Goal: Task Accomplishment & Management: Use online tool/utility

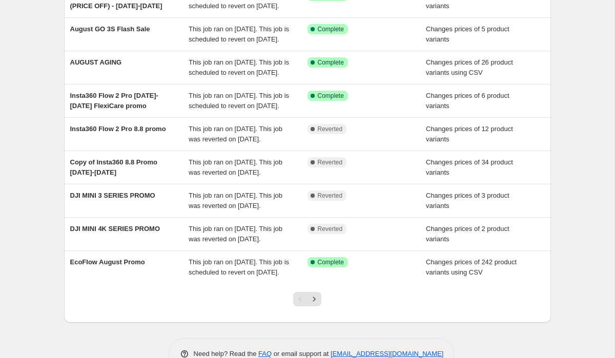
scroll to position [249, 0]
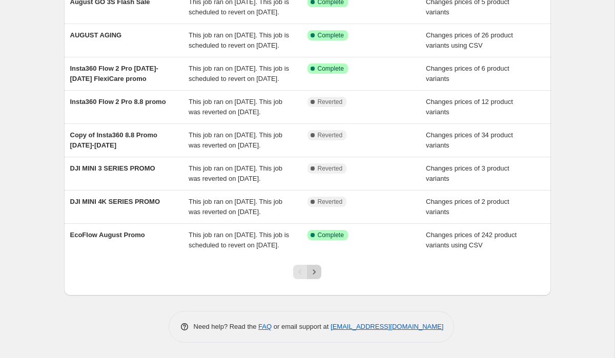
click at [317, 277] on icon "Next" at bounding box center [314, 272] width 10 height 10
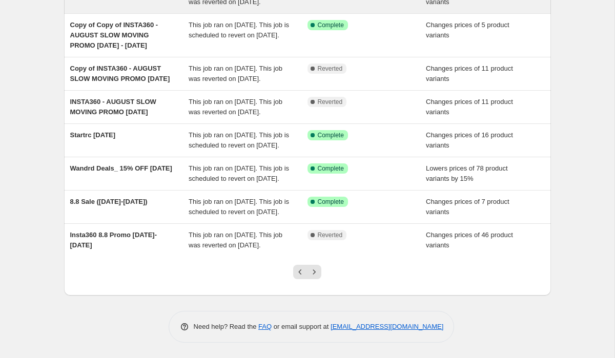
scroll to position [272, 0]
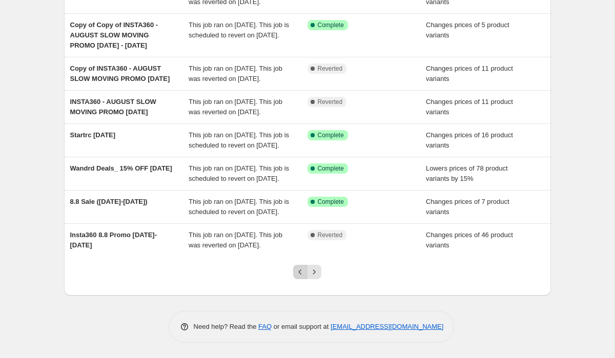
click at [299, 267] on button "Previous" at bounding box center [300, 272] width 14 height 14
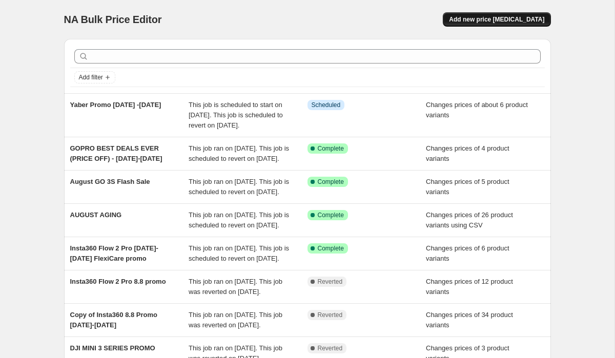
click at [477, 20] on span "Add new price [MEDICAL_DATA]" at bounding box center [496, 19] width 95 height 8
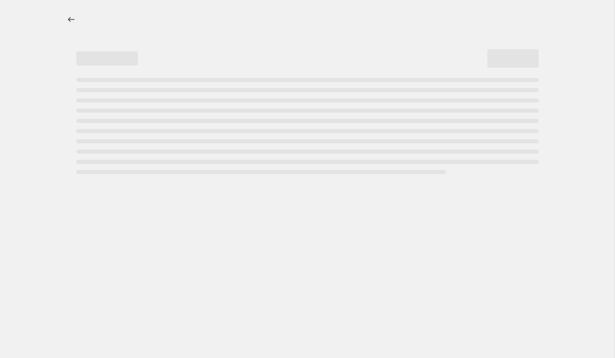
select select "percentage"
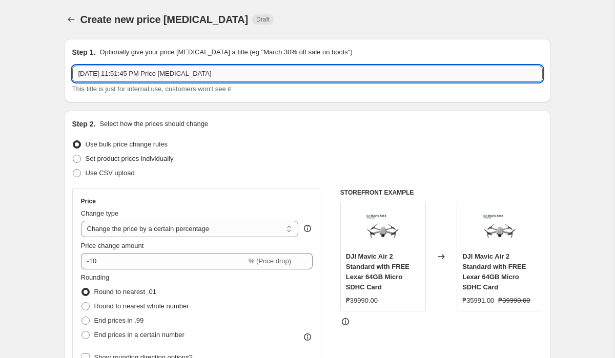
click at [275, 77] on input "Aug 24, 2025, 11:51:45 PM Price change job" at bounding box center [307, 74] width 471 height 16
type input "r"
click at [150, 73] on input "RAPTOR STORAGE BOX - AUGUST PROMOTION" at bounding box center [307, 74] width 471 height 16
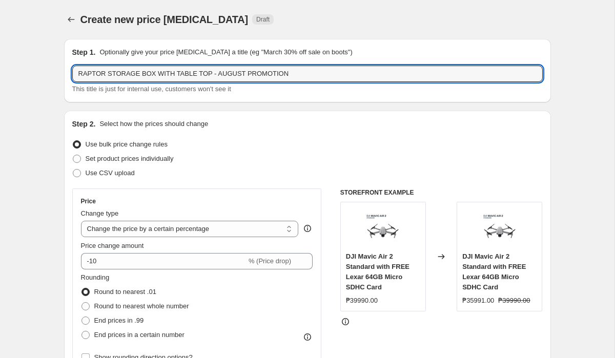
scroll to position [34, 0]
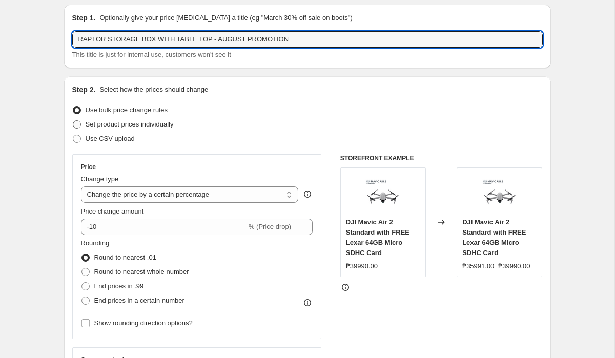
type input "RAPTOR STORAGE BOX WITH TABLE TOP - AUGUST PROMOTION"
click at [153, 126] on span "Set product prices individually" at bounding box center [130, 124] width 88 height 8
click at [73, 121] on input "Set product prices individually" at bounding box center [73, 120] width 1 height 1
radio input "true"
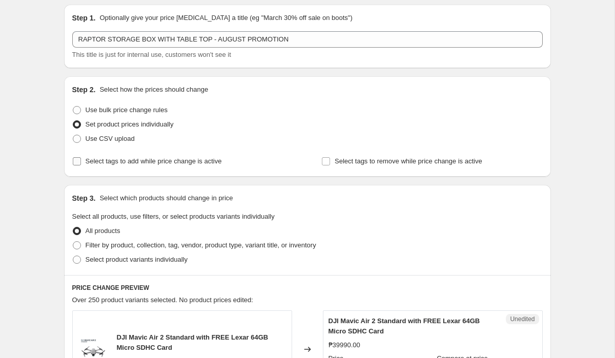
click at [154, 165] on span "Select tags to add while price change is active" at bounding box center [154, 161] width 136 height 8
click at [81, 165] on input "Select tags to add while price change is active" at bounding box center [77, 161] width 8 height 8
checkbox input "true"
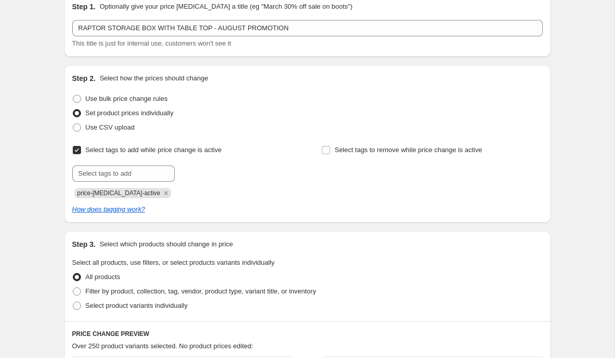
scroll to position [56, 0]
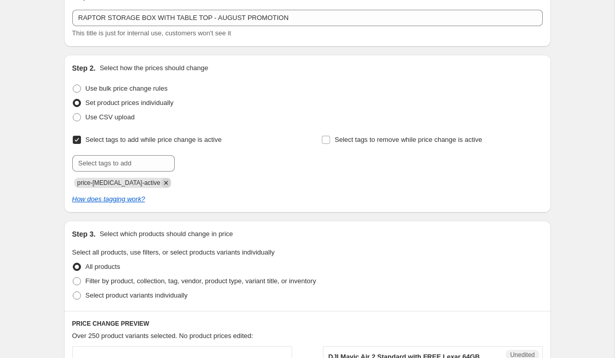
click at [164, 183] on icon "Remove price-change-job-active" at bounding box center [166, 183] width 4 height 4
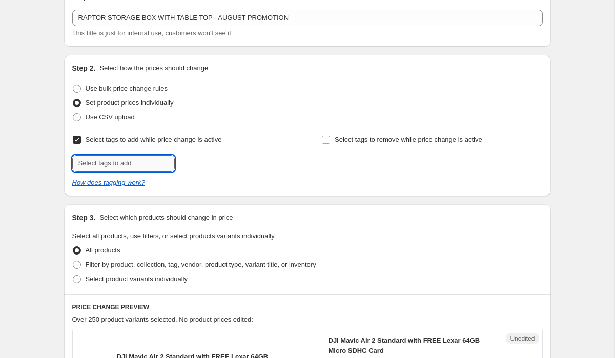
click at [138, 159] on input "text" at bounding box center [123, 163] width 103 height 16
type input "Payday Sale!"
click at [135, 161] on input "Payday Sale!" at bounding box center [123, 163] width 103 height 16
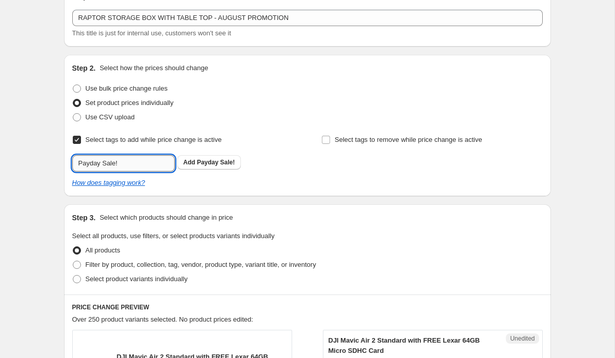
click at [135, 161] on input "Payday Sale!" at bounding box center [123, 163] width 103 height 16
click at [206, 160] on span "Payday Sale!" at bounding box center [216, 162] width 38 height 7
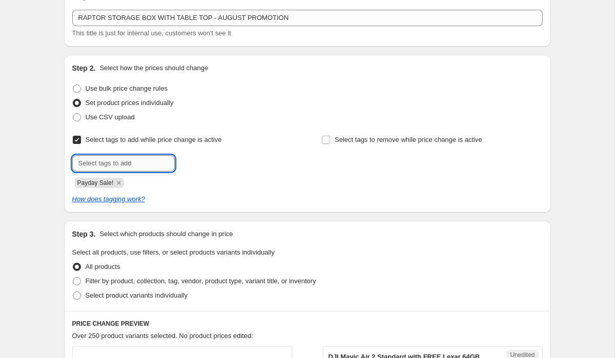
click at [140, 164] on input "text" at bounding box center [123, 163] width 103 height 16
type input "Deals_Raptor"
click at [197, 166] on span "Add Deals_Raptor" at bounding box center [210, 162] width 53 height 8
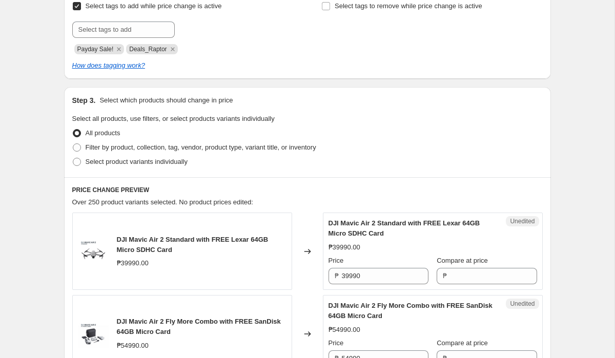
scroll to position [200, 0]
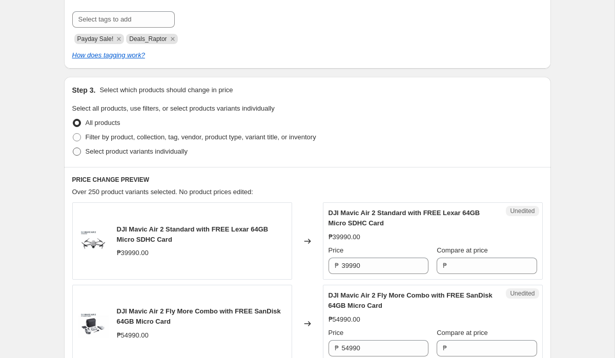
click at [153, 155] on span "Select product variants individually" at bounding box center [137, 152] width 102 height 8
click at [73, 148] on input "Select product variants individually" at bounding box center [73, 148] width 1 height 1
radio input "true"
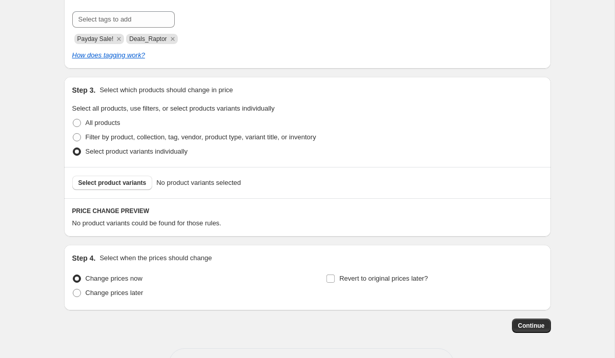
scroll to position [237, 0]
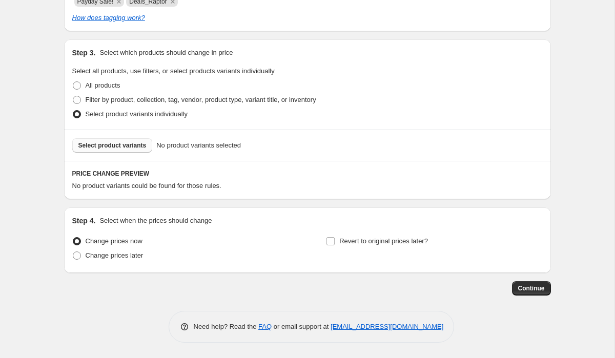
click at [126, 144] on span "Select product variants" at bounding box center [112, 146] width 68 height 8
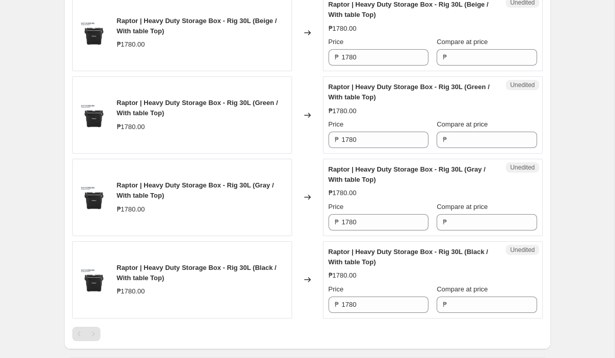
scroll to position [443, 0]
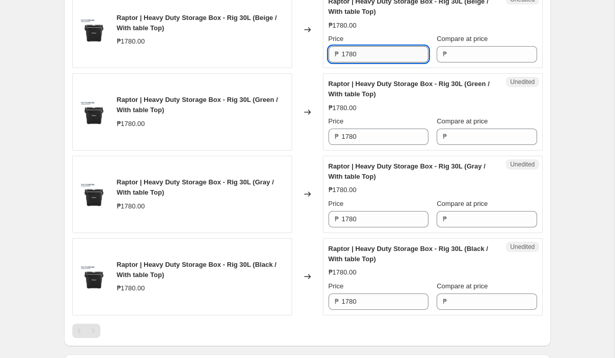
click at [369, 61] on input "1780" at bounding box center [385, 54] width 87 height 16
click at [461, 47] on input "Compare at price" at bounding box center [493, 54] width 87 height 16
paste input "1780"
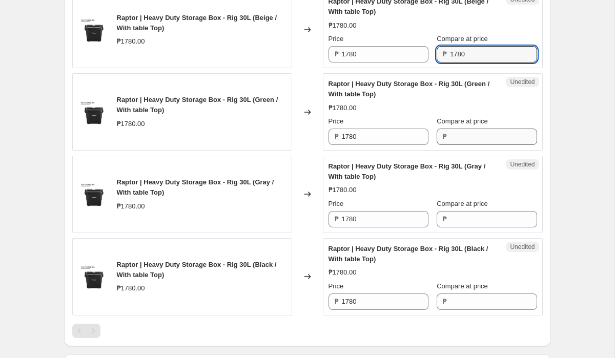
type input "1780"
click at [467, 138] on input "Compare at price" at bounding box center [493, 137] width 87 height 16
paste input "1780"
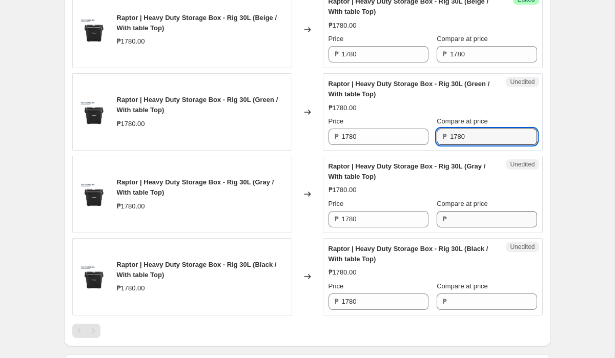
type input "1780"
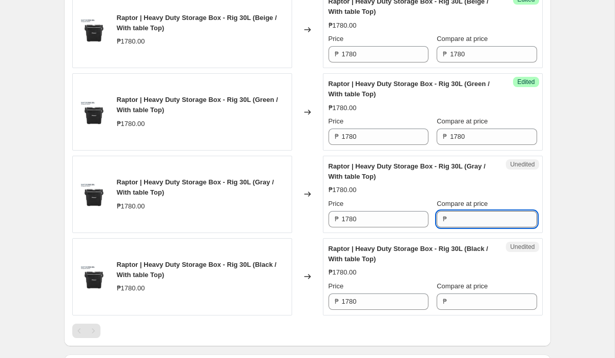
click at [477, 212] on input "Compare at price" at bounding box center [493, 219] width 87 height 16
paste input "1780"
type input "1780"
click at [473, 295] on input "Compare at price" at bounding box center [493, 302] width 87 height 16
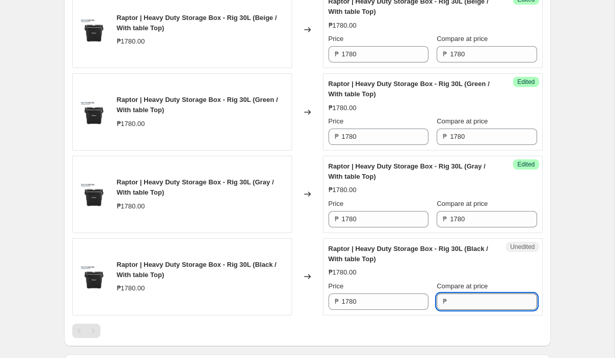
paste input "1780"
type input "1780"
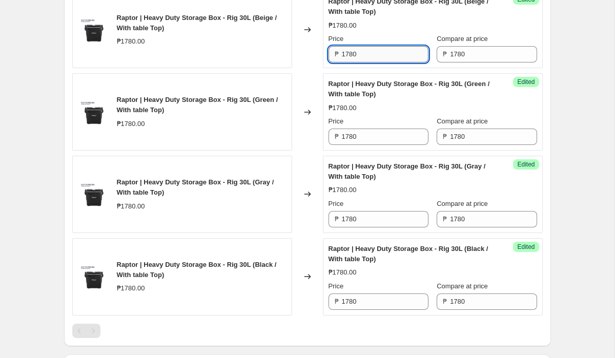
click at [373, 51] on input "1780" at bounding box center [385, 54] width 87 height 16
type input "1690"
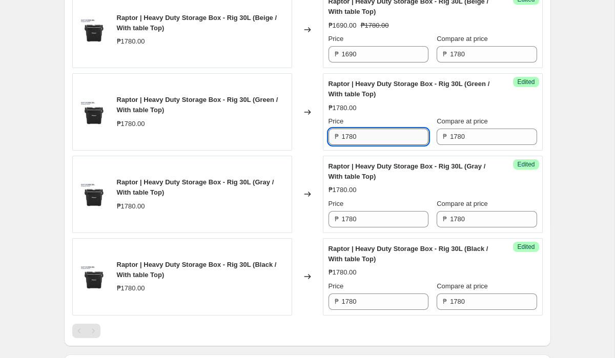
click at [369, 137] on input "1780" at bounding box center [385, 137] width 87 height 16
paste input "69"
type input "1690"
click at [384, 227] on input "1780" at bounding box center [385, 219] width 87 height 16
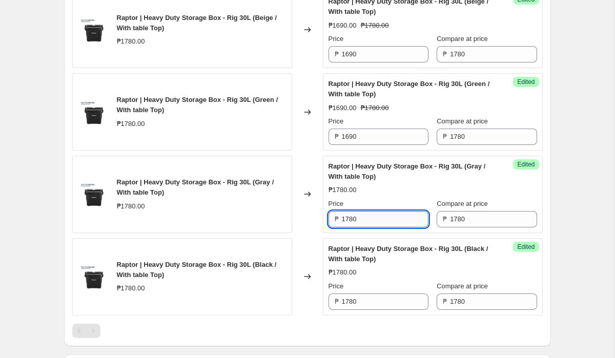
click at [384, 227] on input "1780" at bounding box center [385, 219] width 87 height 16
paste input "69"
type input "1690"
click at [386, 306] on input "1780" at bounding box center [385, 302] width 87 height 16
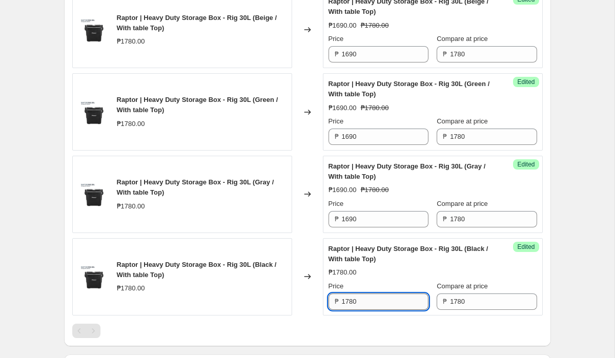
click at [386, 306] on input "1780" at bounding box center [385, 302] width 87 height 16
paste input "69"
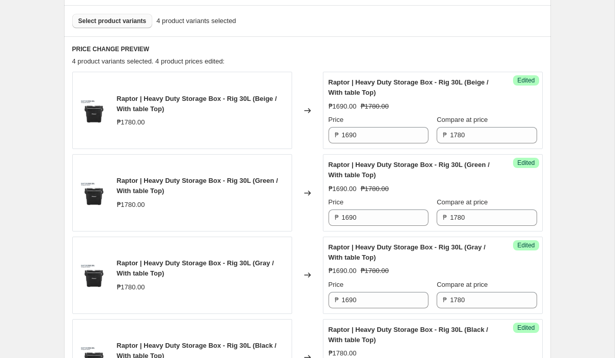
scroll to position [337, 0]
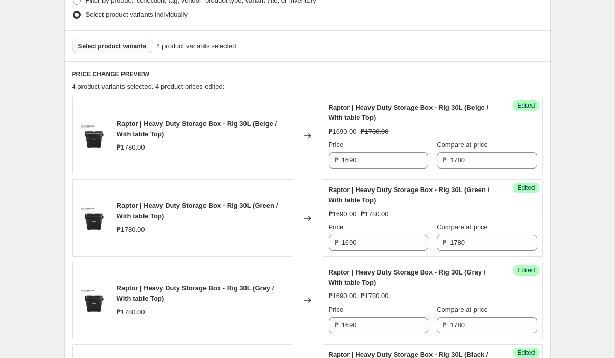
type input "1690"
click at [140, 44] on span "Select product variants" at bounding box center [112, 46] width 68 height 8
click at [130, 40] on button "Select product variants" at bounding box center [112, 46] width 81 height 14
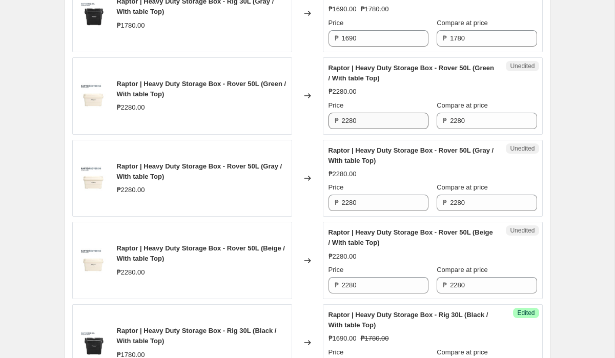
scroll to position [635, 0]
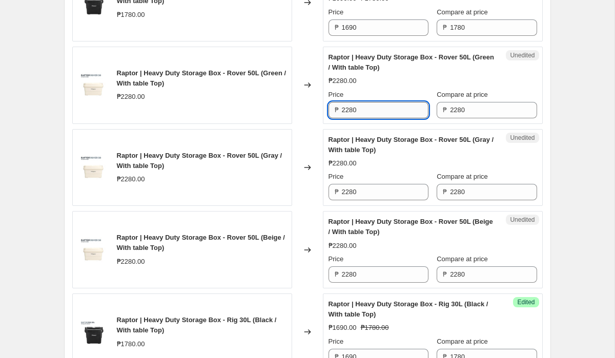
click at [371, 109] on input "2280" at bounding box center [385, 110] width 87 height 16
click at [401, 114] on input "2280" at bounding box center [385, 110] width 87 height 16
type input "2170"
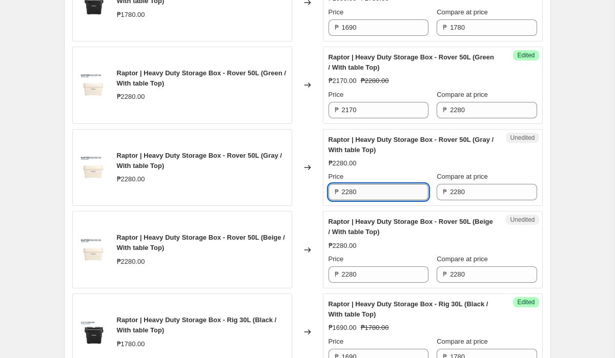
click at [377, 199] on input "2280" at bounding box center [385, 192] width 87 height 16
paste input "17"
type input "2170"
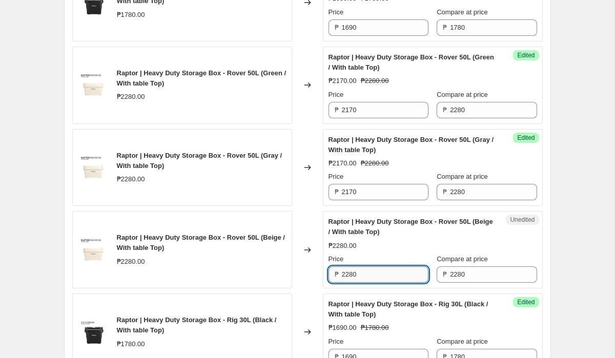
click at [380, 275] on input "2280" at bounding box center [385, 275] width 87 height 16
paste input "17"
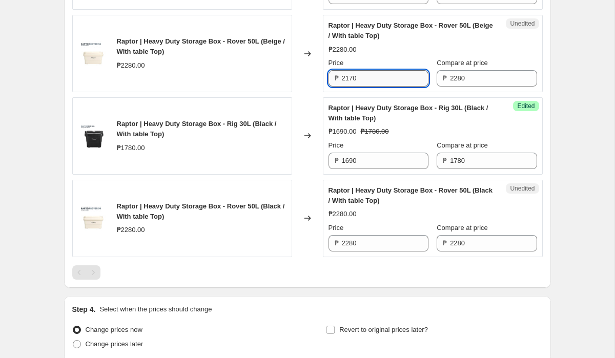
scroll to position [833, 0]
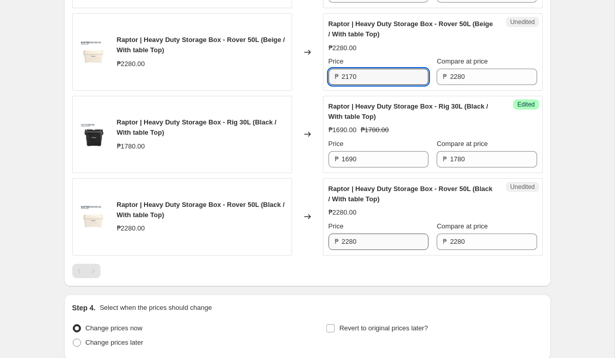
type input "2170"
click at [378, 245] on input "2280" at bounding box center [385, 242] width 87 height 16
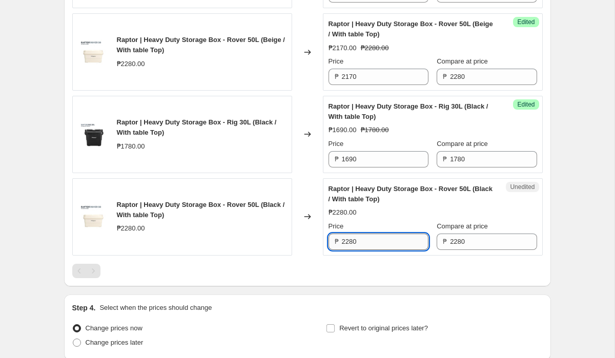
click at [378, 245] on input "2280" at bounding box center [385, 242] width 87 height 16
paste input "17"
type input "2170"
click at [357, 270] on div at bounding box center [307, 271] width 471 height 14
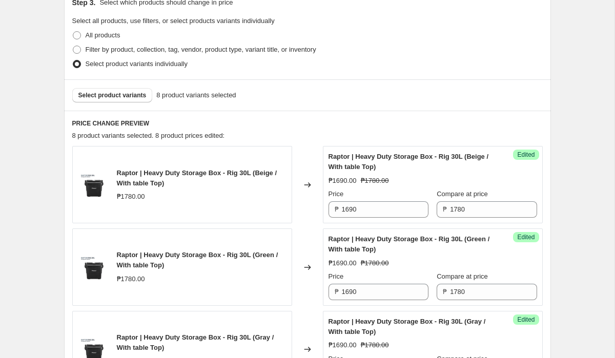
scroll to position [285, 0]
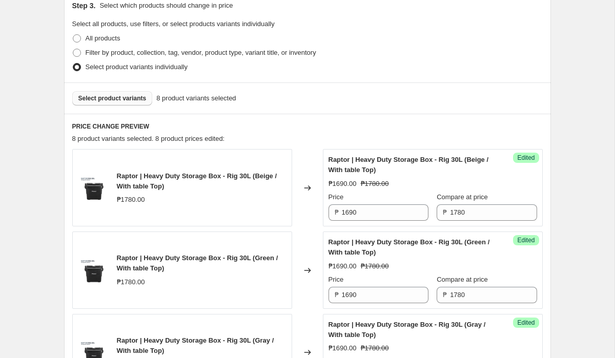
click at [136, 96] on span "Select product variants" at bounding box center [112, 98] width 68 height 8
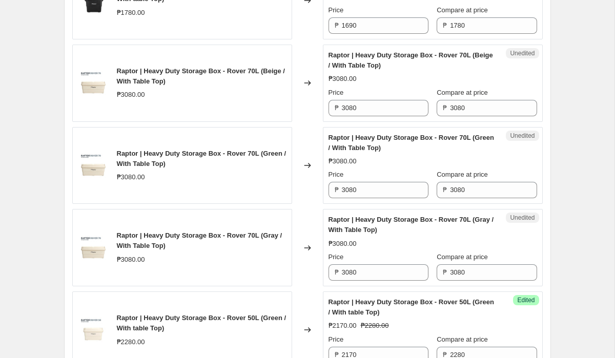
scroll to position [641, 0]
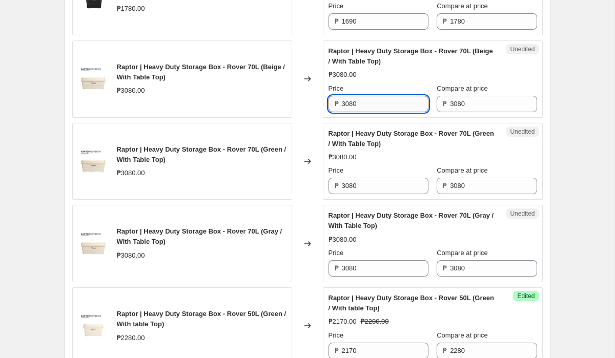
click at [388, 105] on input "3080" at bounding box center [385, 104] width 87 height 16
type input "2930"
click at [369, 188] on input "3080" at bounding box center [385, 186] width 87 height 16
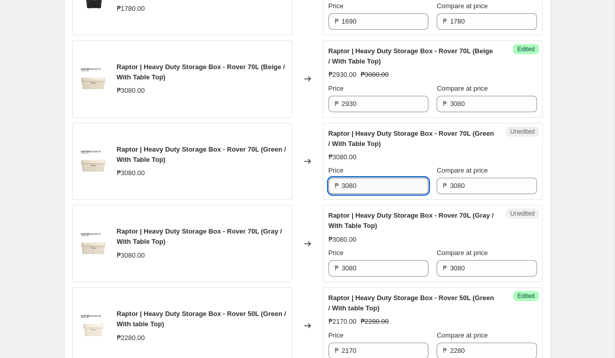
click at [369, 188] on input "3080" at bounding box center [385, 186] width 87 height 16
paste input "293"
type input "2930"
click at [372, 273] on input "3080" at bounding box center [385, 268] width 87 height 16
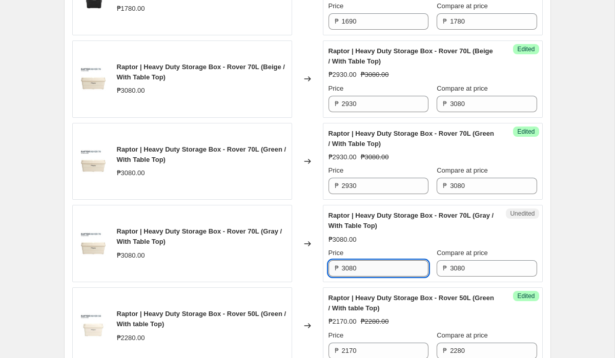
click at [372, 273] on input "3080" at bounding box center [385, 268] width 87 height 16
paste input "293"
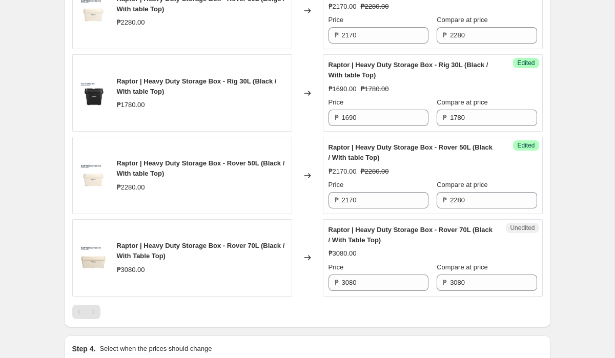
scroll to position [1165, 0]
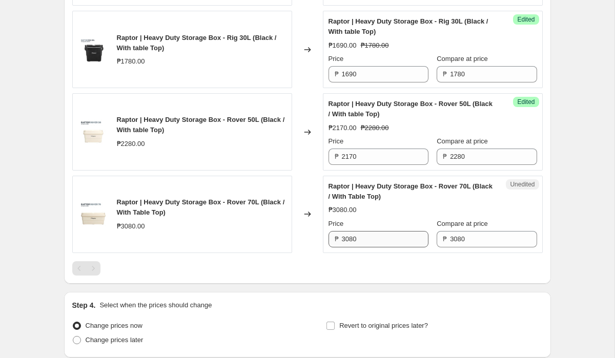
type input "2930"
click at [371, 235] on input "3080" at bounding box center [385, 239] width 87 height 16
paste input "293"
type input "2930"
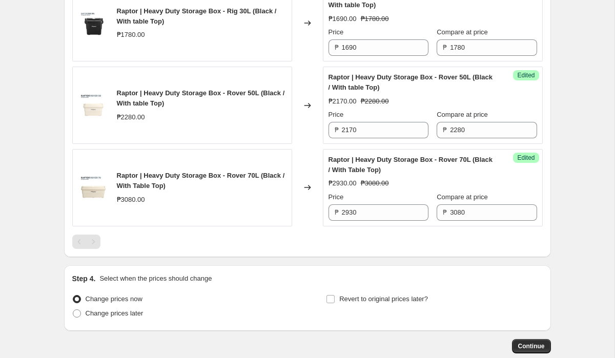
scroll to position [1250, 0]
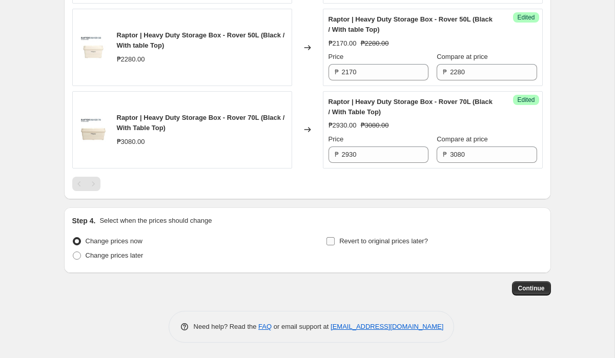
click at [378, 242] on span "Revert to original prices later?" at bounding box center [383, 241] width 89 height 8
click at [335, 242] on input "Revert to original prices later?" at bounding box center [331, 241] width 8 height 8
checkbox input "true"
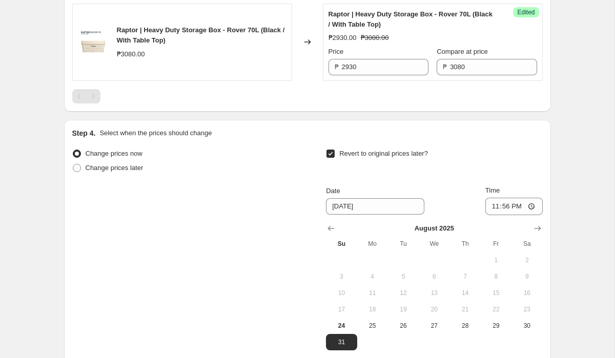
scroll to position [1441, 0]
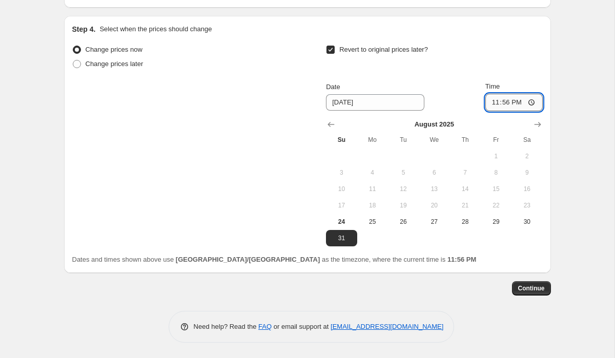
click at [505, 103] on input "23:56" at bounding box center [514, 102] width 57 height 17
type input "23:59"
click at [541, 289] on span "Continue" at bounding box center [531, 289] width 27 height 8
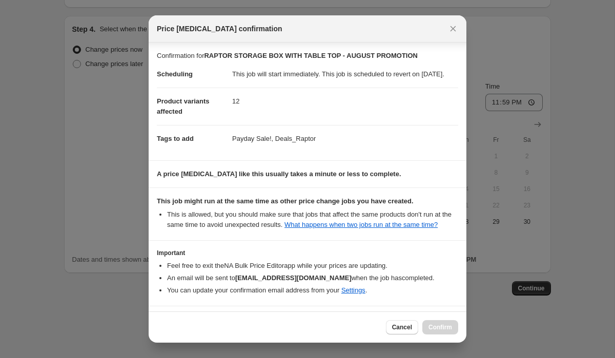
scroll to position [56, 0]
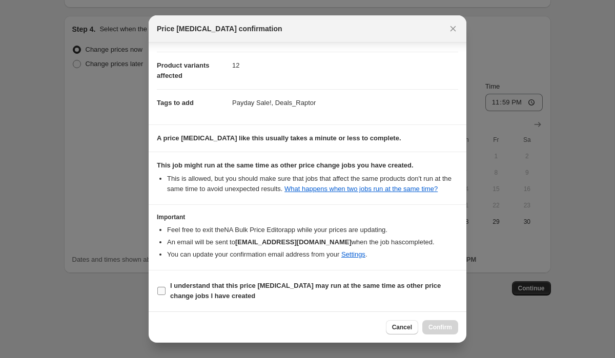
click at [167, 291] on label "I understand that this price change job may run at the same time as other price…" at bounding box center [308, 291] width 302 height 25
click at [166, 291] on input "I understand that this price change job may run at the same time as other price…" at bounding box center [161, 291] width 8 height 8
checkbox input "true"
click at [443, 337] on div "Cancel Confirm" at bounding box center [308, 327] width 318 height 31
click at [443, 330] on span "Confirm" at bounding box center [441, 328] width 24 height 8
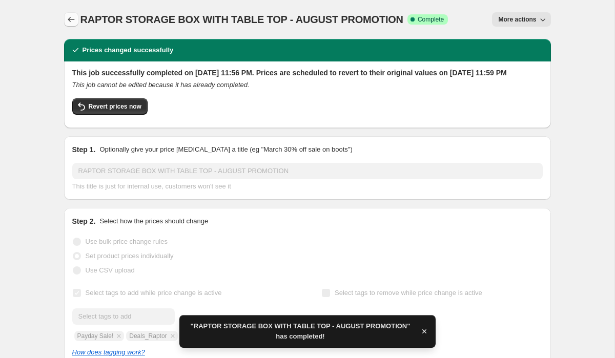
click at [70, 18] on icon "Price change jobs" at bounding box center [71, 19] width 10 height 10
